Goal: Task Accomplishment & Management: Manage account settings

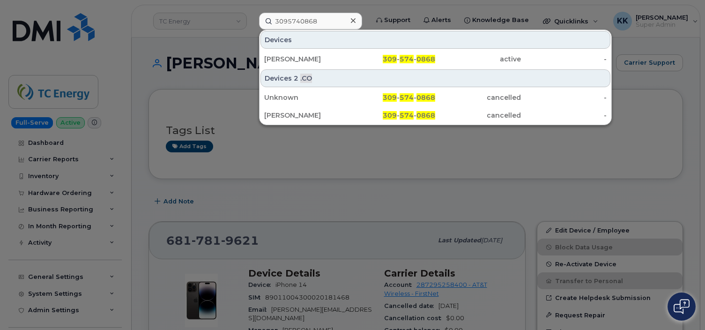
scroll to position [99, 0]
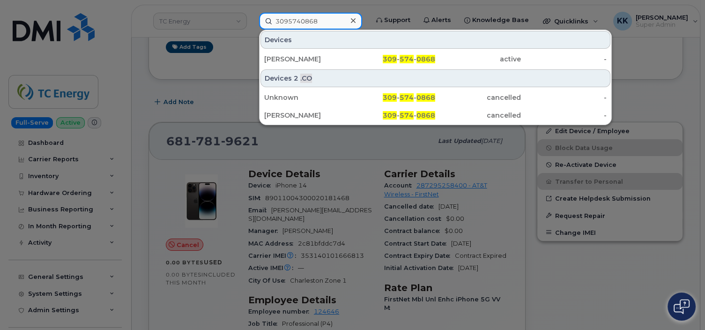
click at [305, 24] on input "3095740868" at bounding box center [310, 21] width 103 height 17
paste input "7059195786"
type input "7059195786"
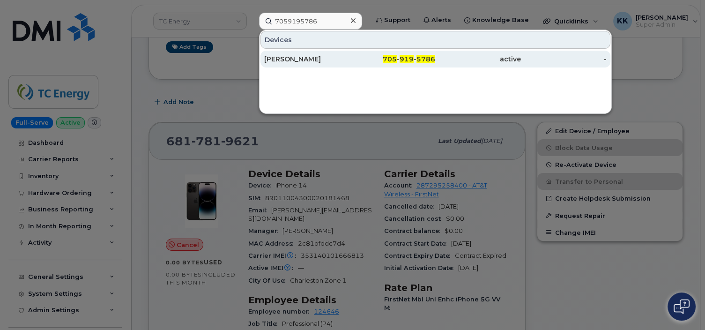
click at [350, 64] on div "[PERSON_NAME]" at bounding box center [393, 59] width 86 height 17
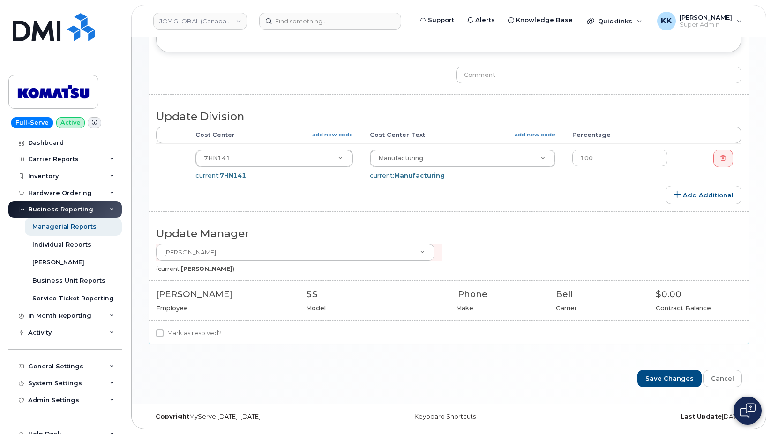
scroll to position [19, 0]
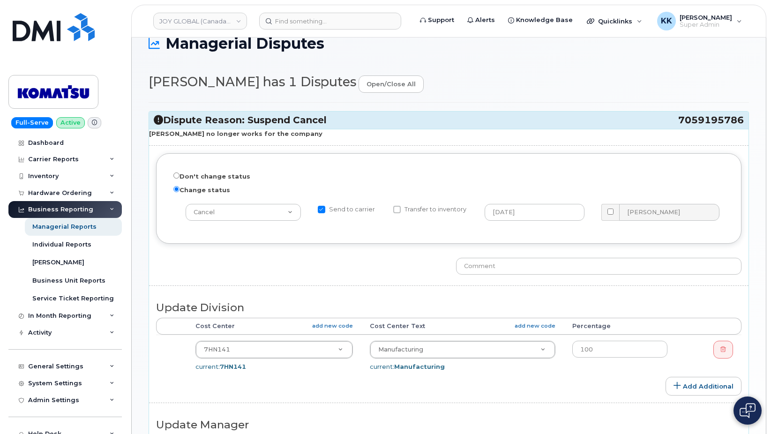
click at [692, 127] on span "7059195786" at bounding box center [711, 120] width 66 height 13
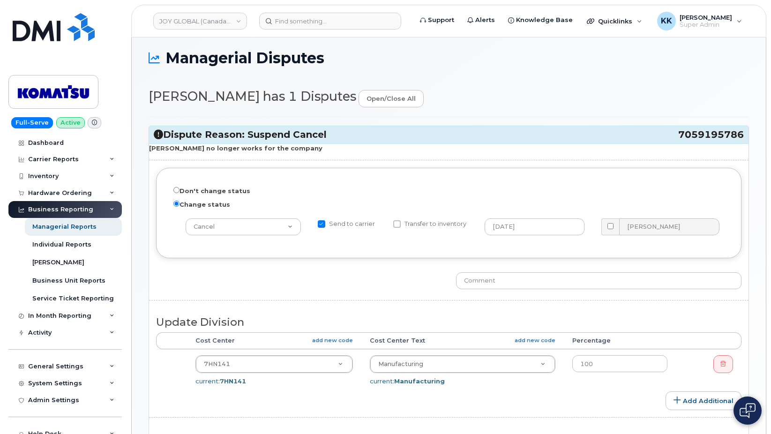
click at [692, 127] on div "Dispute Reason: Suspend Cancel 7059195786" at bounding box center [448, 134] width 599 height 17
click at [694, 131] on span "7059195786" at bounding box center [711, 134] width 66 height 13
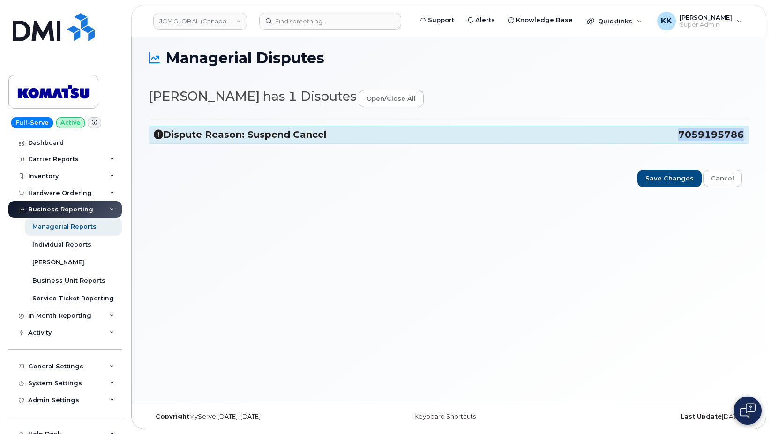
copy span "7059195786"
click at [453, 132] on h3 "Dispute Reason: Suspend Cancel 7059195786" at bounding box center [449, 134] width 590 height 13
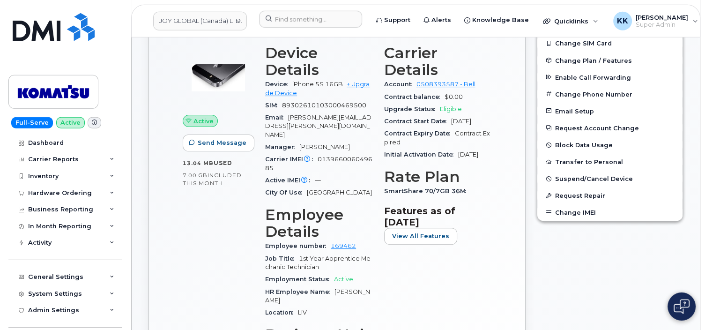
scroll to position [247, 0]
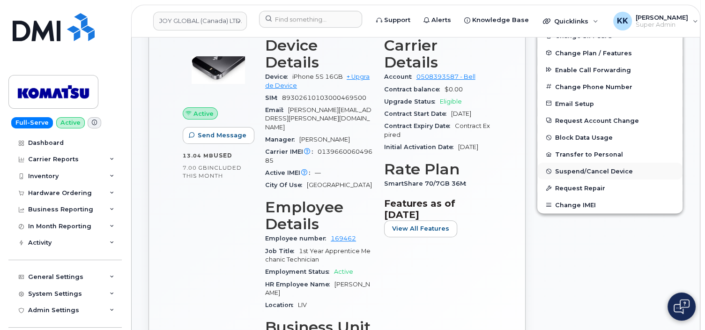
click at [574, 170] on span "Suspend/Cancel Device" at bounding box center [594, 171] width 78 height 7
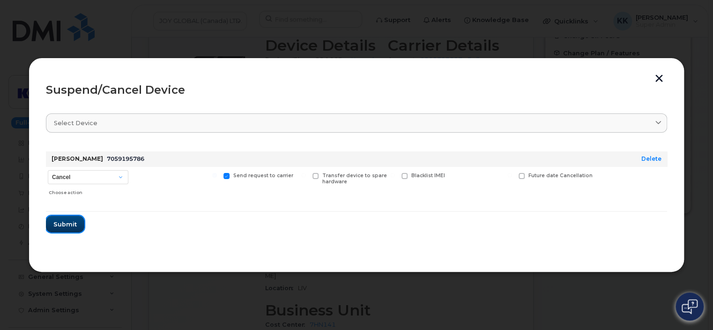
click at [67, 228] on span "Submit" at bounding box center [64, 224] width 23 height 9
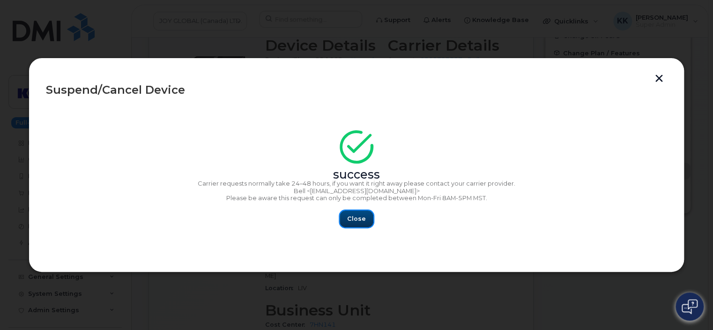
click at [355, 220] on span "Close" at bounding box center [356, 218] width 19 height 9
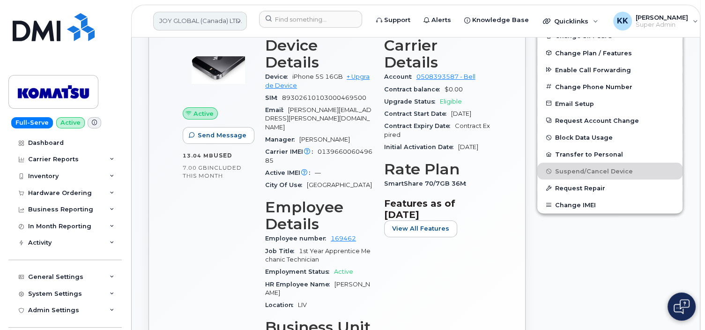
click at [175, 23] on link "JOY GLOBAL (Canada) LTD." at bounding box center [200, 21] width 94 height 19
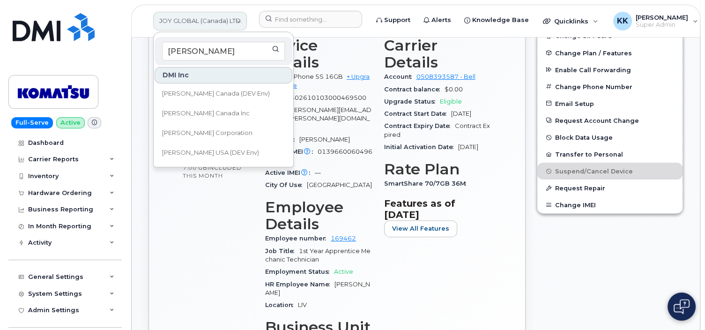
type input "kiewit c"
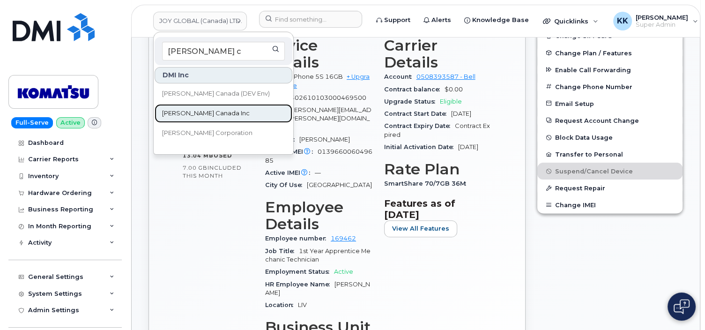
click at [180, 110] on span "Kiewit Canada Inc" at bounding box center [206, 113] width 88 height 9
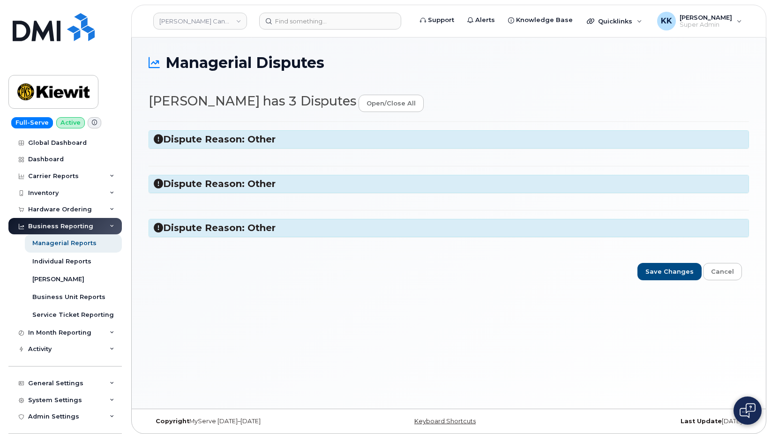
click at [294, 136] on h3 "Dispute Reason: Other" at bounding box center [449, 139] width 590 height 13
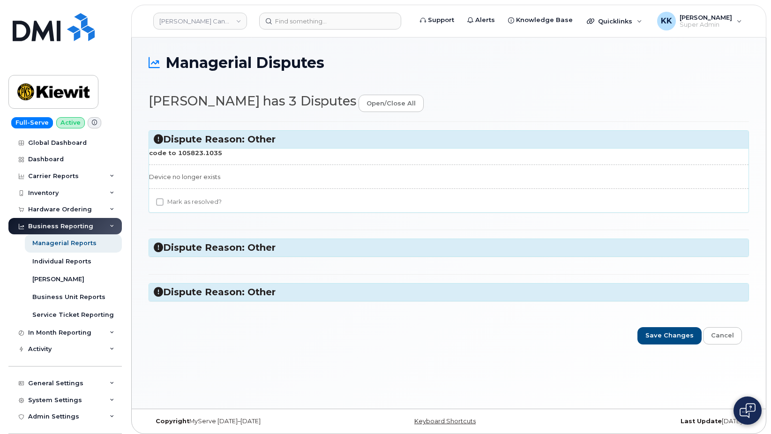
click at [263, 249] on h3 "Dispute Reason: Other" at bounding box center [449, 247] width 590 height 13
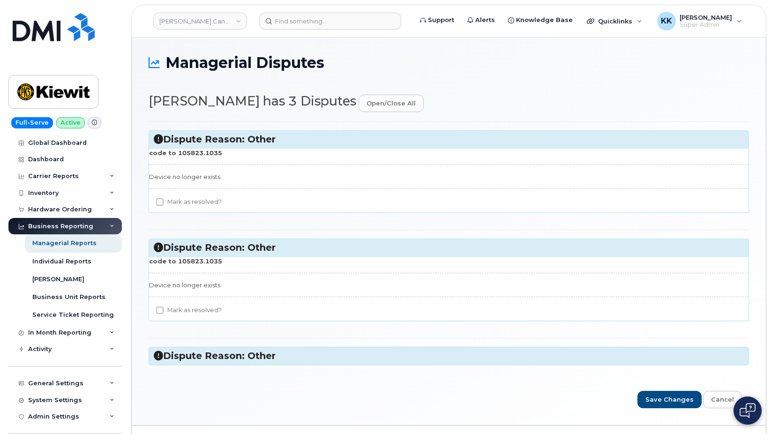
click at [259, 358] on h3 "Dispute Reason: Other" at bounding box center [449, 356] width 590 height 13
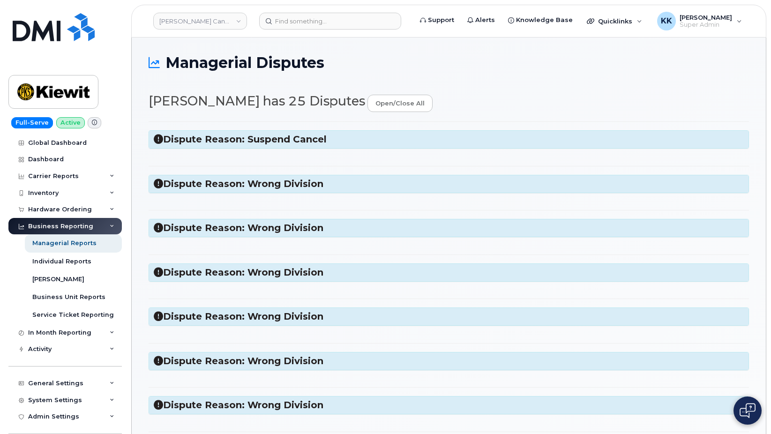
click at [296, 186] on h3 "Dispute Reason: Wrong Division" at bounding box center [449, 184] width 590 height 13
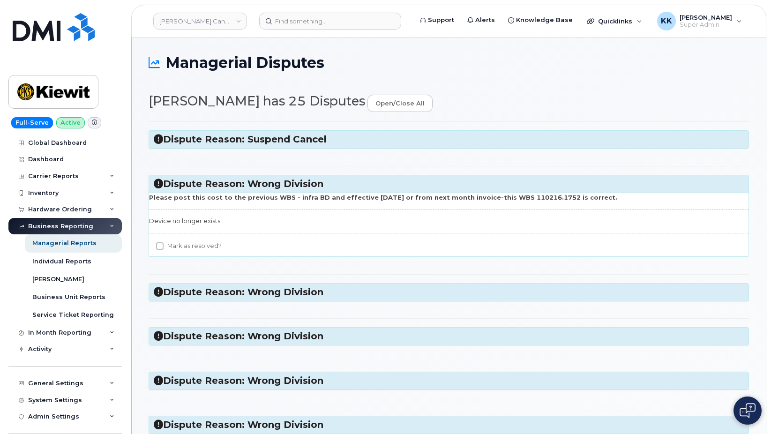
click at [287, 182] on h3 "Dispute Reason: Wrong Division" at bounding box center [449, 184] width 590 height 13
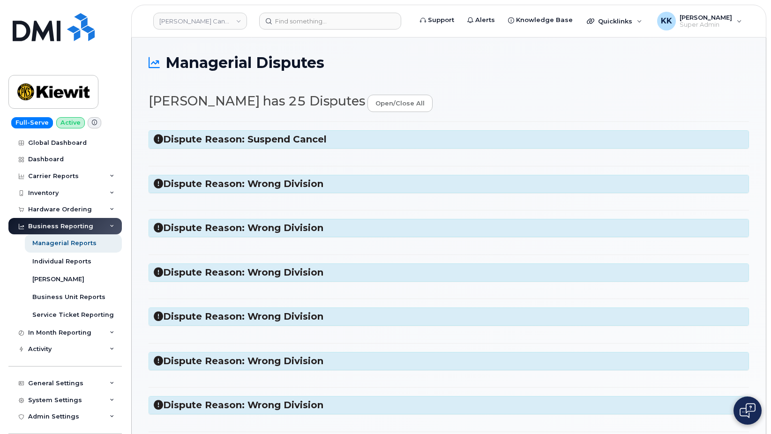
click at [288, 229] on h3 "Dispute Reason: Wrong Division" at bounding box center [449, 228] width 590 height 13
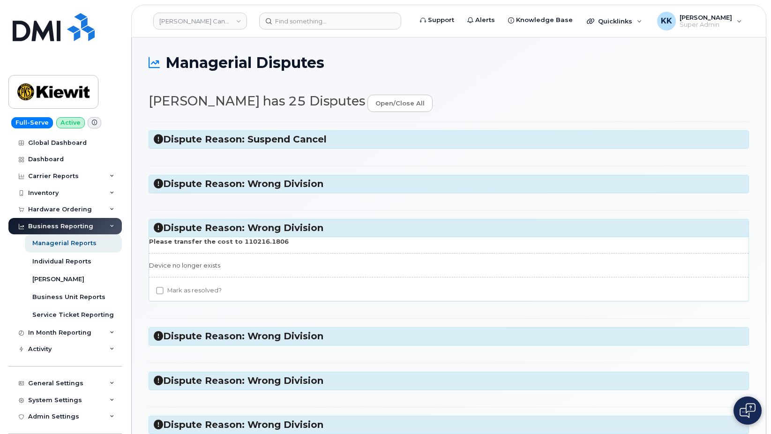
click at [288, 229] on h3 "Dispute Reason: Wrong Division" at bounding box center [449, 228] width 590 height 13
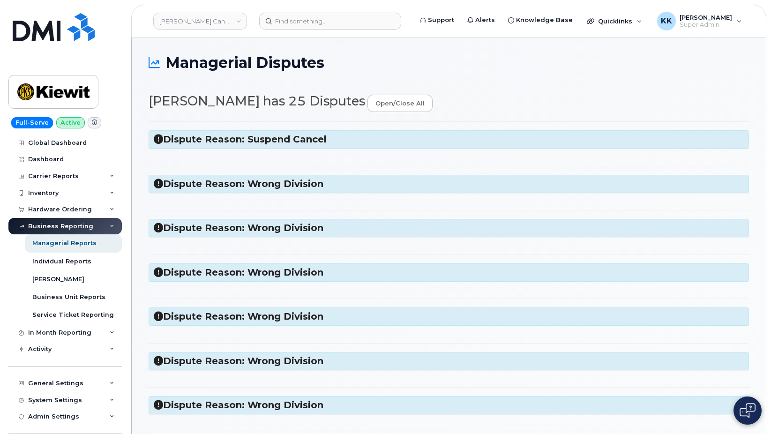
click at [275, 145] on h3 "Dispute Reason: Suspend Cancel" at bounding box center [449, 139] width 590 height 13
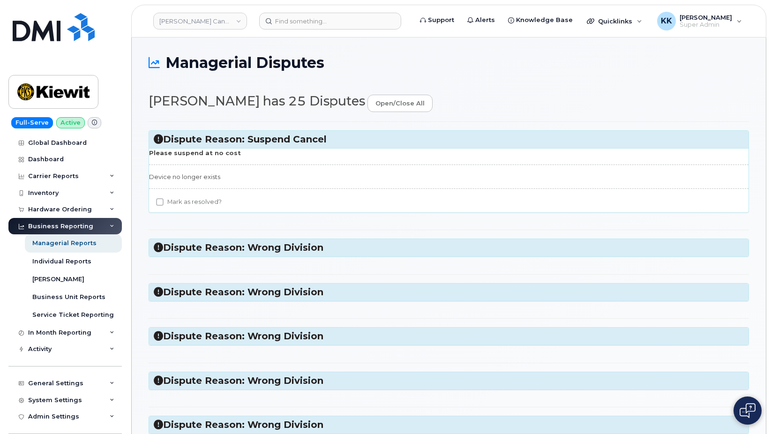
click at [273, 139] on h3 "Dispute Reason: Suspend Cancel" at bounding box center [449, 139] width 590 height 13
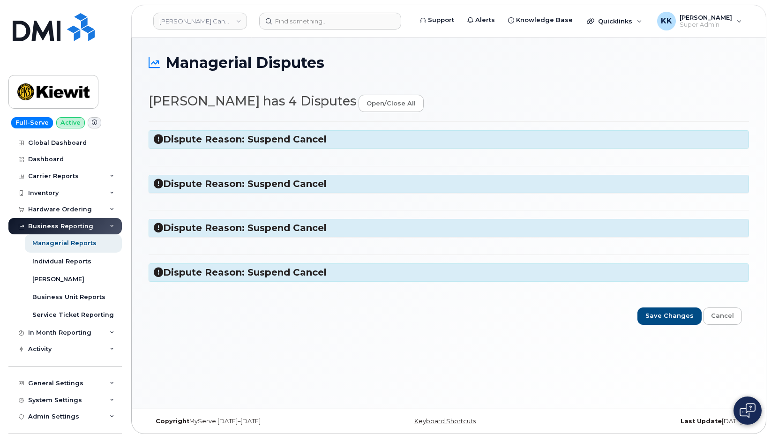
click at [294, 274] on h3 "Dispute Reason: Suspend Cancel" at bounding box center [449, 272] width 590 height 13
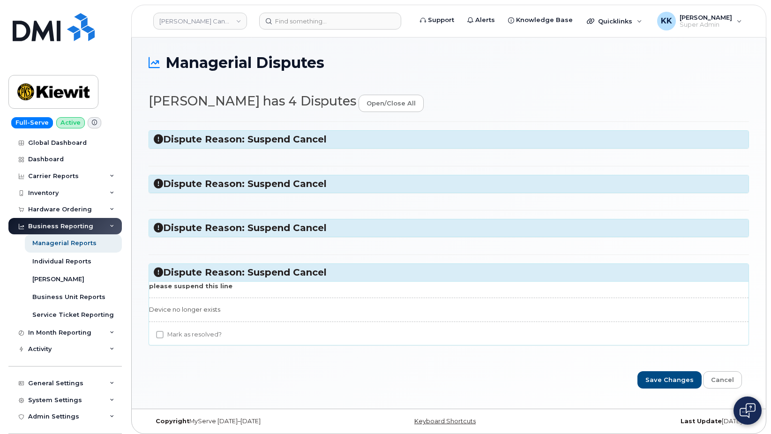
click at [294, 273] on h3 "Dispute Reason: Suspend Cancel" at bounding box center [449, 272] width 590 height 13
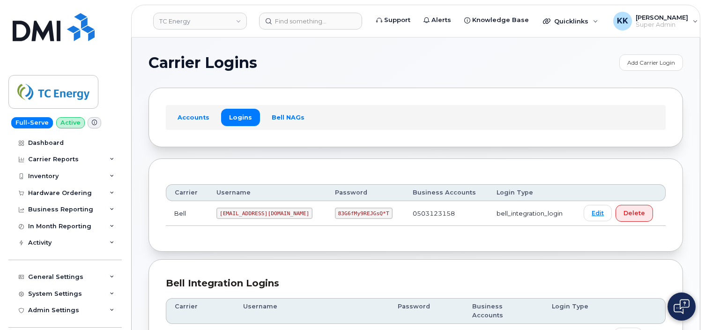
scroll to position [467, 0]
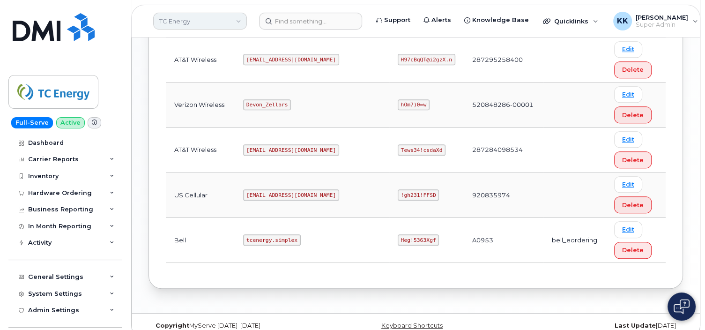
click at [174, 21] on link "TC Energy" at bounding box center [200, 21] width 94 height 17
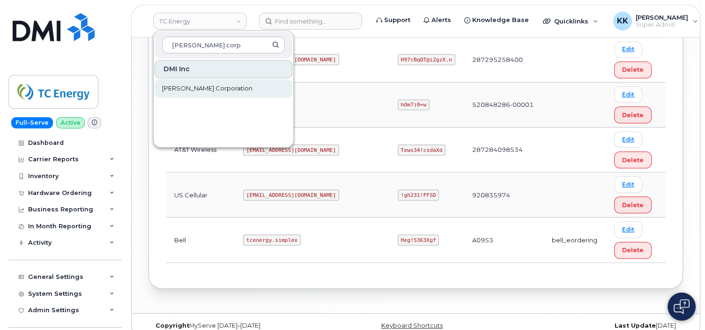
type input "[PERSON_NAME] corp"
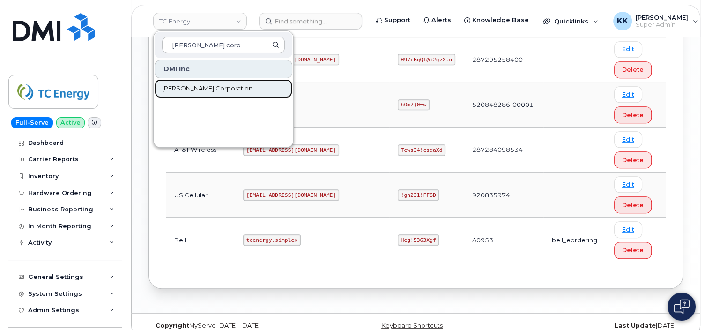
click at [184, 91] on span "[PERSON_NAME] Corporation" at bounding box center [207, 88] width 90 height 9
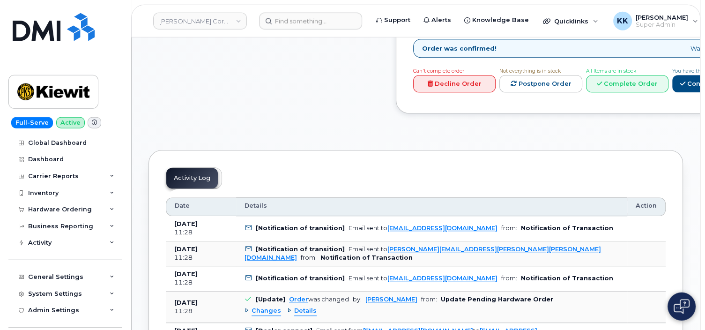
scroll to position [643, 0]
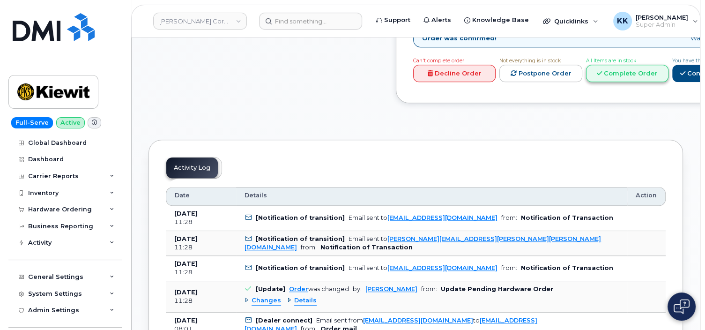
click at [644, 82] on link "Complete Order" at bounding box center [627, 73] width 82 height 17
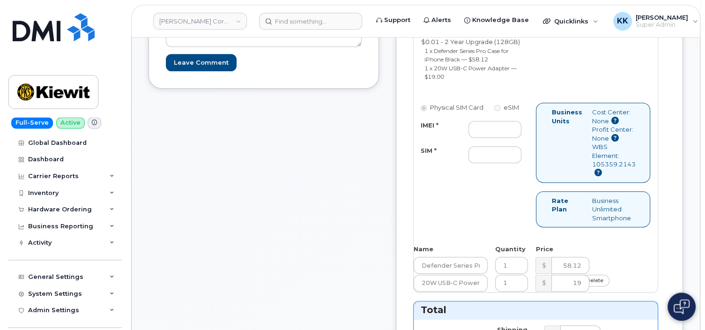
scroll to position [495, 0]
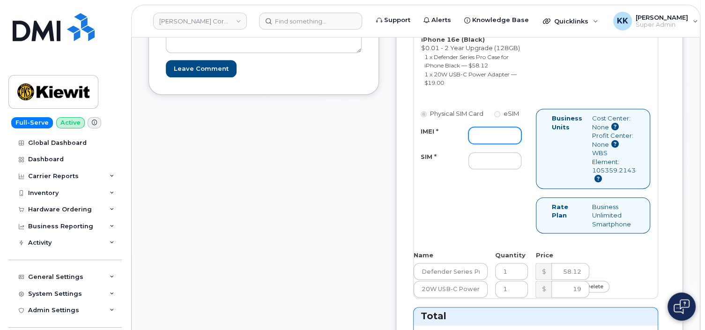
click at [493, 144] on input "IMEI *" at bounding box center [495, 135] width 53 height 17
paste input "351811699078007"
type input "351811699078007"
click at [494, 118] on label "eSIM" at bounding box center [506, 113] width 25 height 9
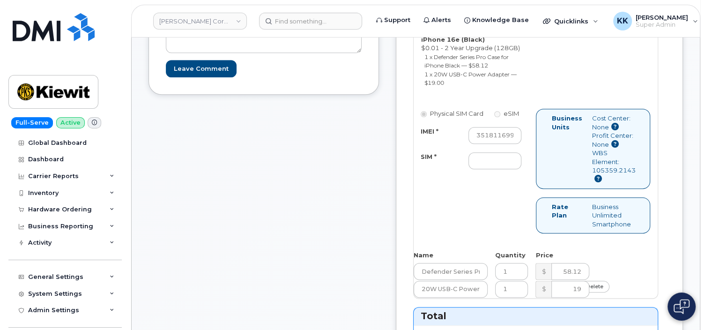
click at [494, 118] on label "eSIM" at bounding box center [506, 113] width 25 height 9
click at [461, 118] on label "Physical SIM Card" at bounding box center [452, 113] width 63 height 9
click at [494, 118] on label "eSIM" at bounding box center [506, 113] width 25 height 9
click at [519, 169] on input "SIM *" at bounding box center [495, 160] width 53 height 17
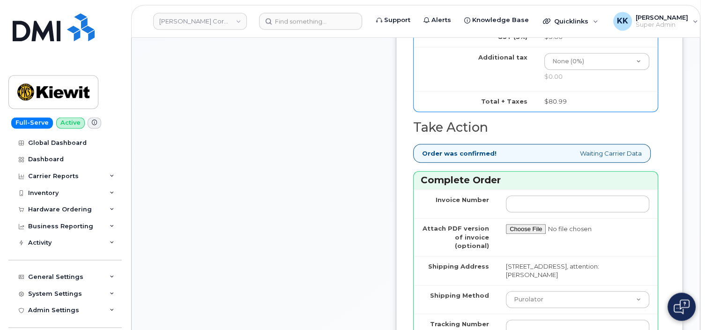
scroll to position [890, 0]
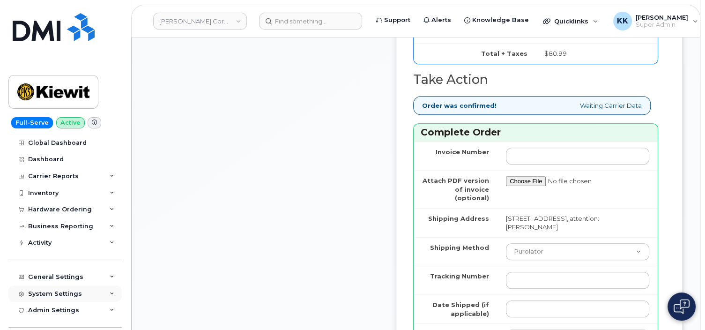
type input "esim"
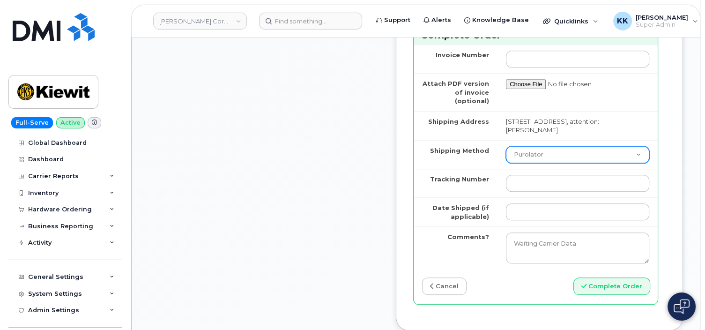
scroll to position [990, 0]
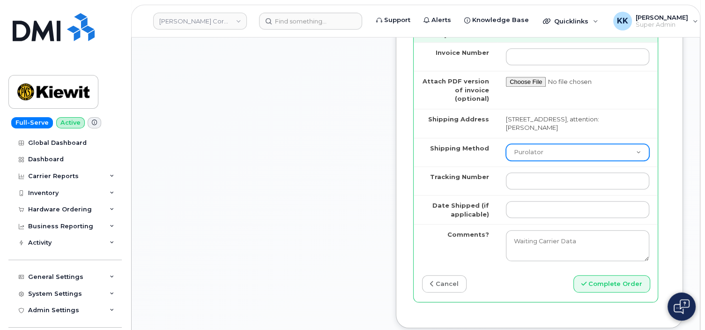
select select "UPS"
click option "UPS" at bounding box center [0, 0] width 0 height 0
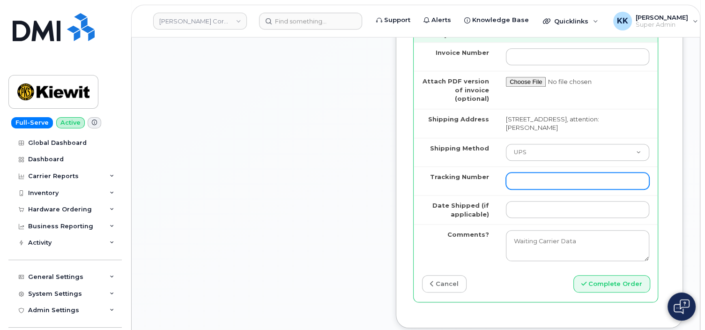
click at [574, 189] on input "Tracking Number" at bounding box center [577, 180] width 143 height 17
paste input "1ZK5847H4220240945"
type input "1ZK5847H4220240945"
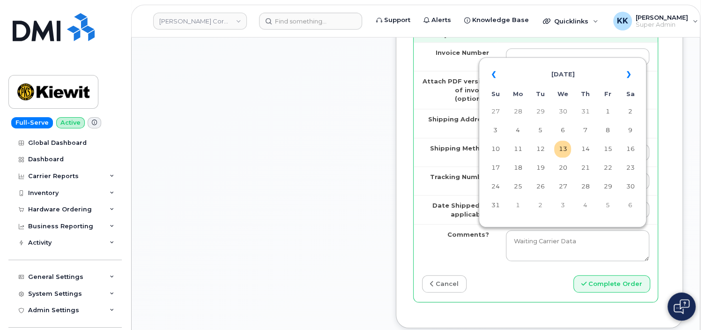
click at [542, 148] on td "12" at bounding box center [540, 149] width 17 height 17
type input "[DATE]"
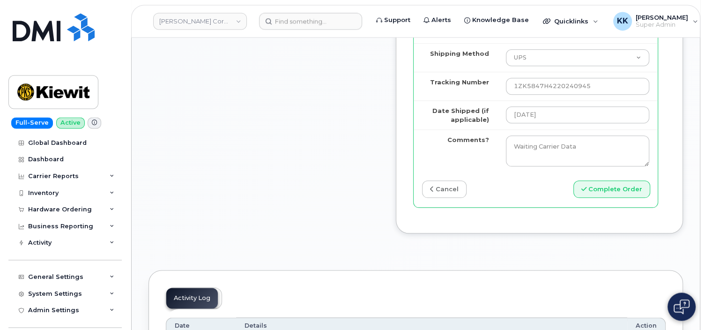
scroll to position [1088, 0]
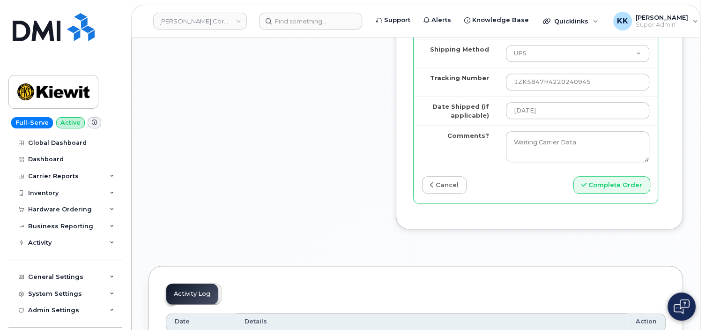
click at [611, 203] on div "Invoice Number Attach PDF version of invoice (optional) Shipping Address 905 Po…" at bounding box center [536, 73] width 244 height 260
drag, startPoint x: 610, startPoint y: 219, endPoint x: 151, endPoint y: 223, distance: 458.7
click at [610, 194] on button "Complete Order" at bounding box center [611, 184] width 77 height 17
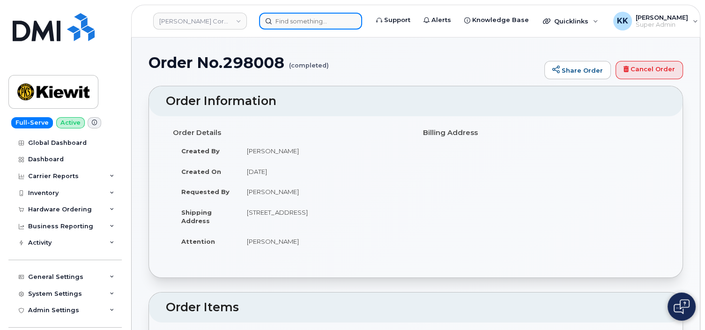
click at [284, 22] on input at bounding box center [310, 21] width 103 height 17
paste input "707-653-3434"
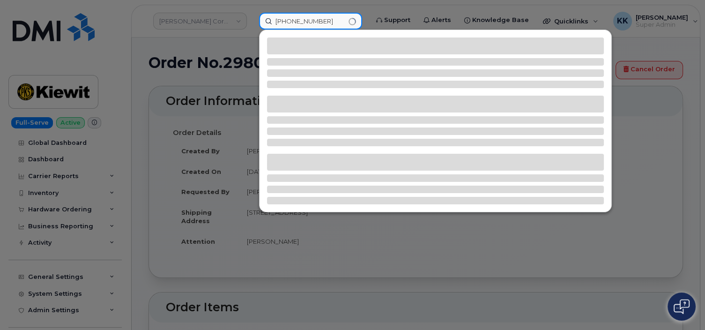
type input "707-653-3434"
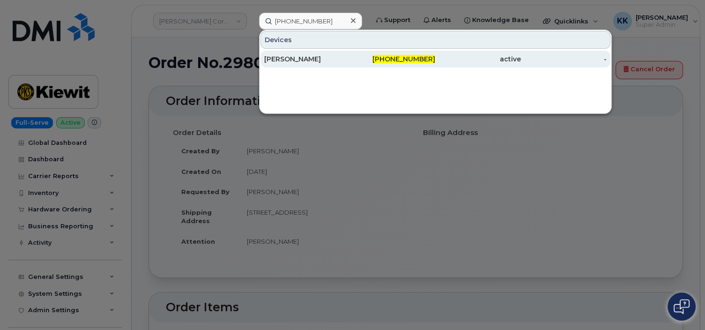
click at [350, 52] on div "OMAR ELTALEBANI" at bounding box center [393, 59] width 86 height 17
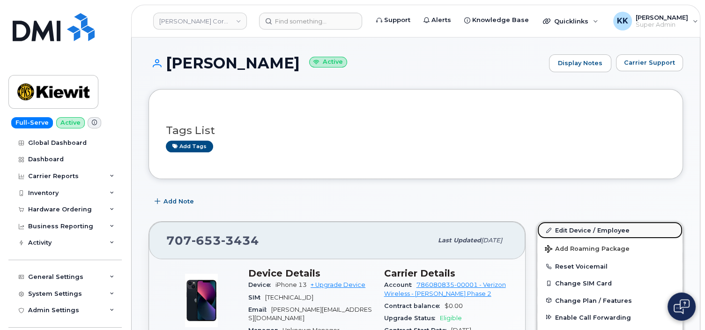
click at [558, 227] on link "Edit Device / Employee" at bounding box center [609, 230] width 145 height 17
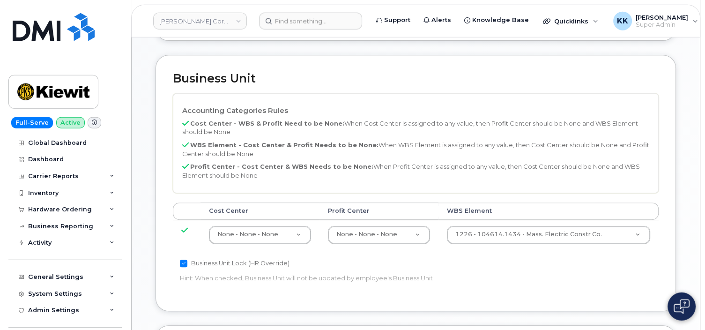
scroll to position [445, 0]
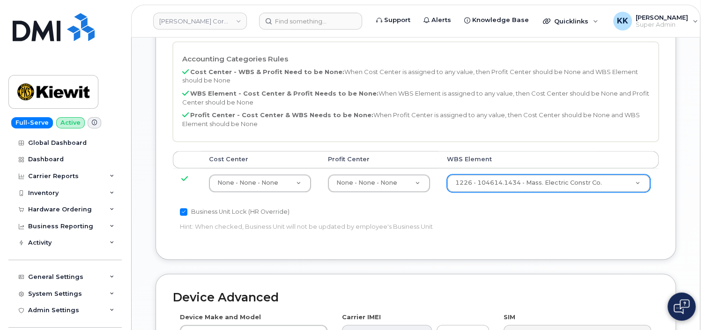
click at [479, 170] on body "[PERSON_NAME] Corporation Support Alerts Knowledge Base Quicklinks Suspend / Ca…" at bounding box center [352, 54] width 705 height 998
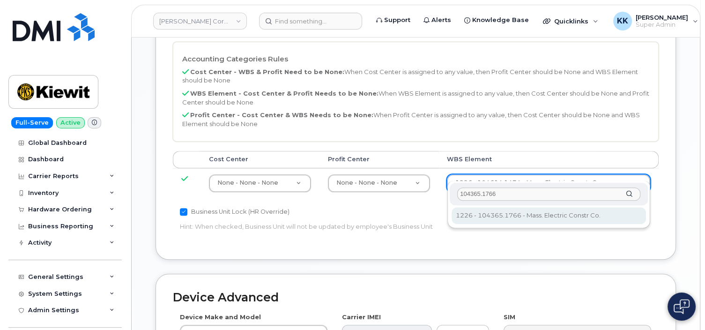
type input "104365.1766"
type input "34960322"
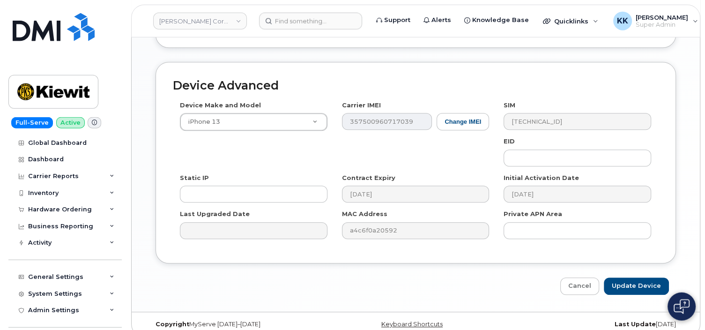
scroll to position [657, 0]
click at [640, 277] on input "Update Device" at bounding box center [636, 285] width 65 height 17
type input "Saving..."
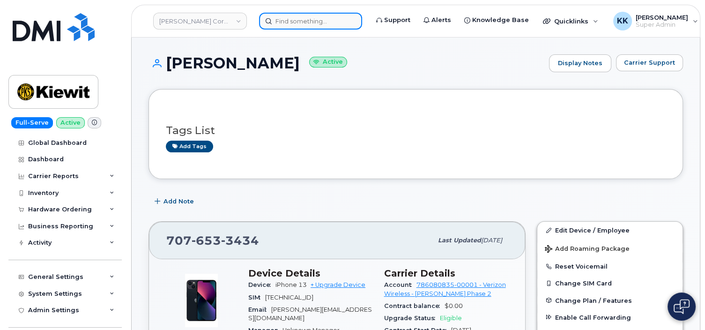
click at [297, 21] on input at bounding box center [310, 21] width 103 height 17
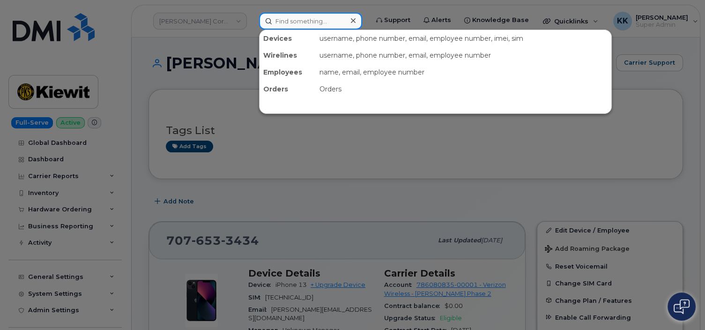
paste input "[PHONE_NUMBER]"
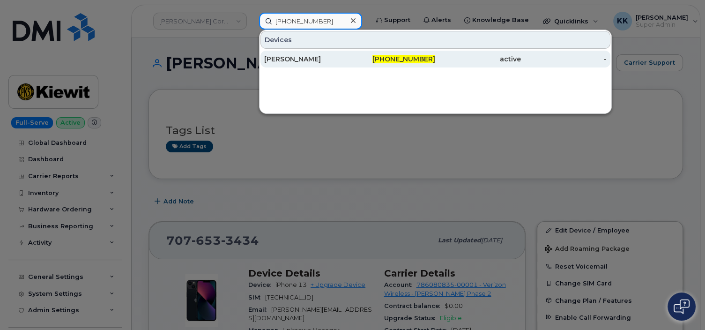
type input "[PHONE_NUMBER]"
click at [334, 54] on div "[PERSON_NAME]" at bounding box center [307, 58] width 86 height 9
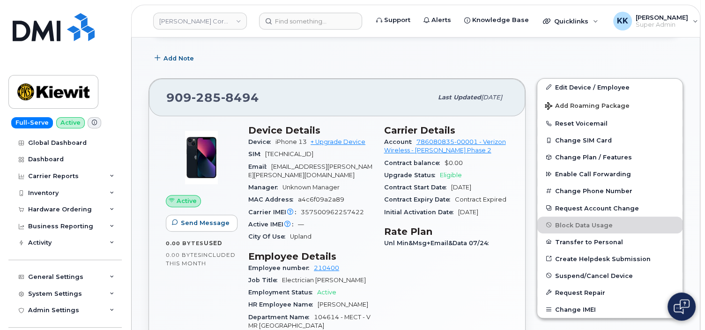
scroll to position [297, 0]
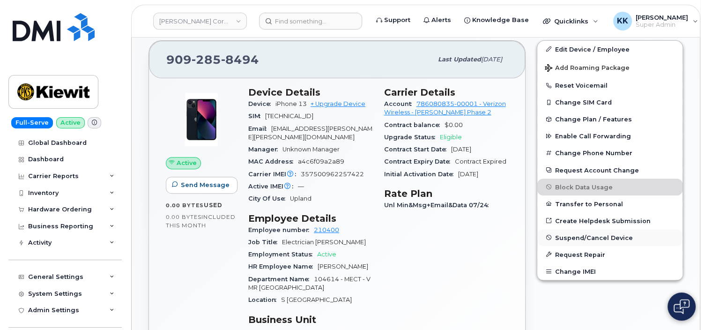
click at [565, 236] on span "Suspend/Cancel Device" at bounding box center [594, 237] width 78 height 7
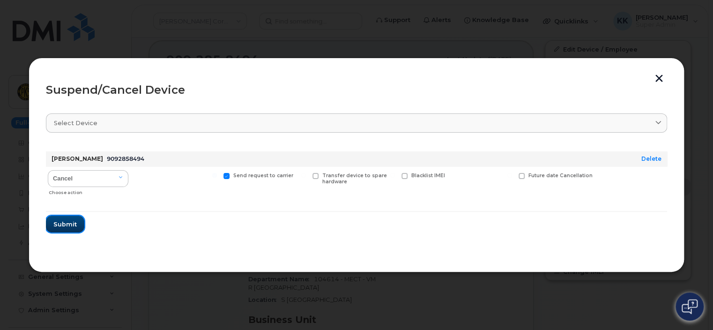
click at [70, 227] on span "Submit" at bounding box center [64, 224] width 23 height 9
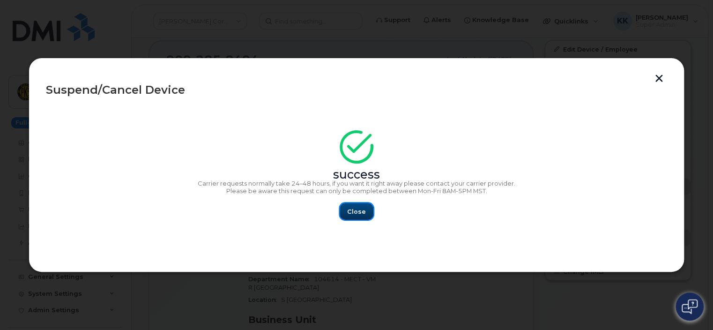
click at [359, 213] on span "Close" at bounding box center [356, 211] width 19 height 9
